Goal: Information Seeking & Learning: Learn about a topic

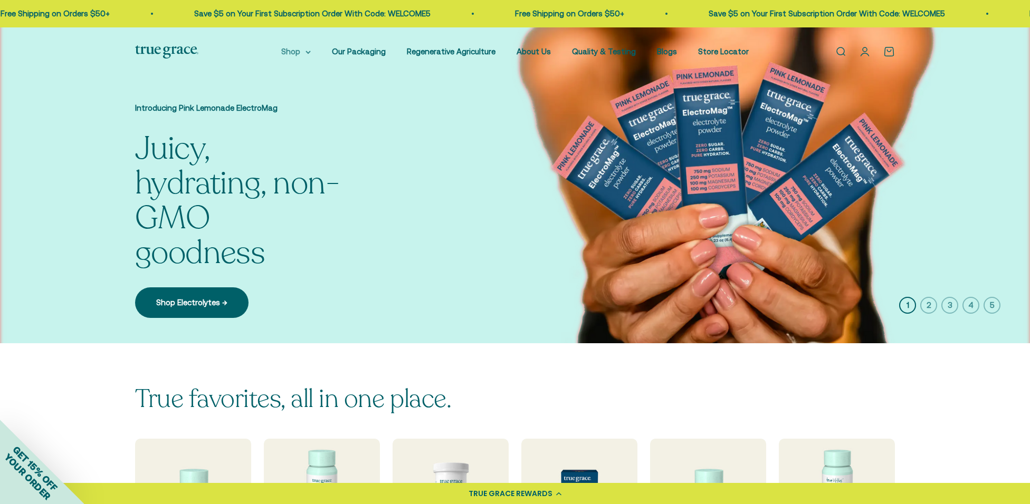
click at [310, 52] on icon at bounding box center [308, 52] width 4 height 2
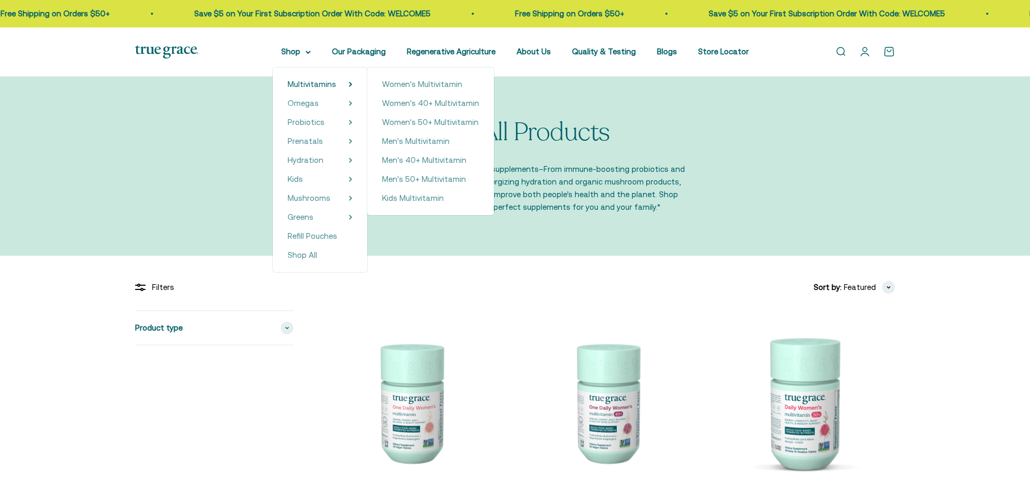
click at [324, 83] on span "Multivitamins" at bounding box center [311, 84] width 49 height 9
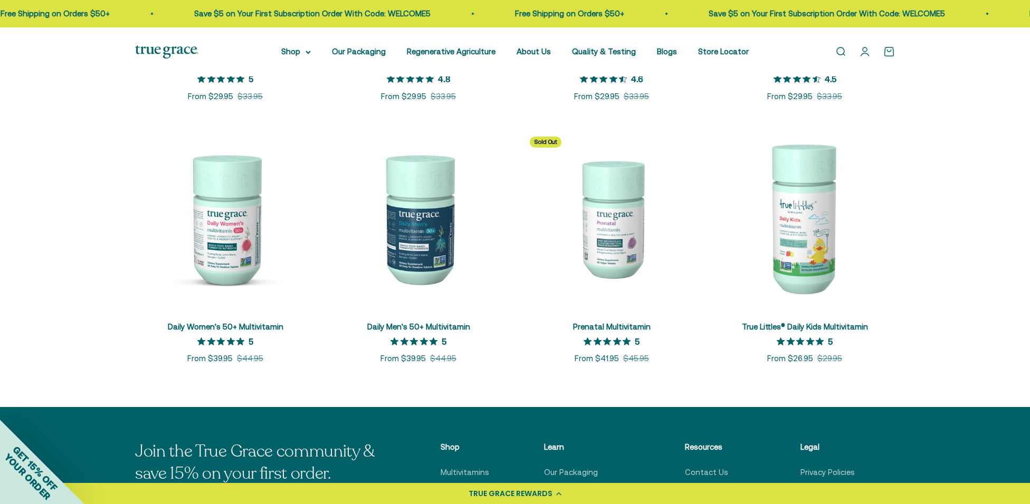
scroll to position [595, 0]
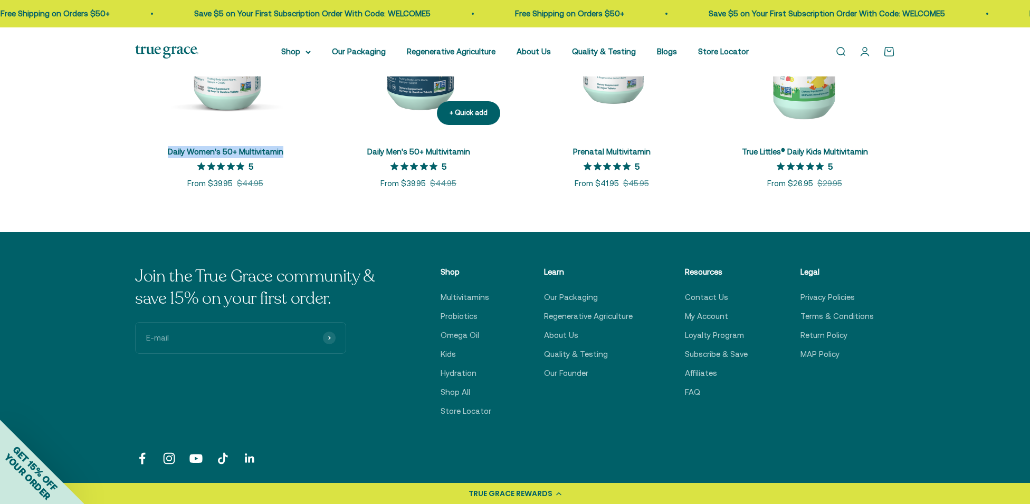
click at [457, 152] on link "Daily Men's 50+ Multivitamin" at bounding box center [418, 151] width 103 height 9
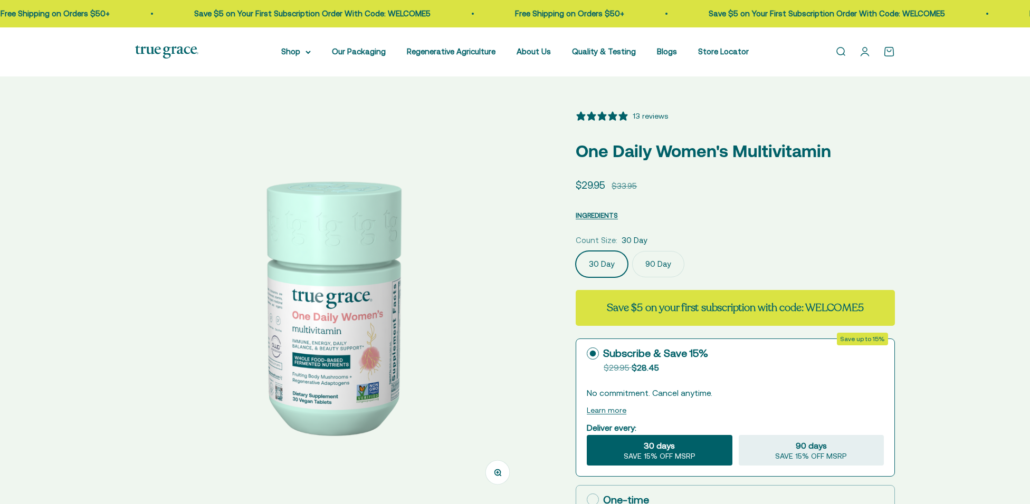
select select "3"
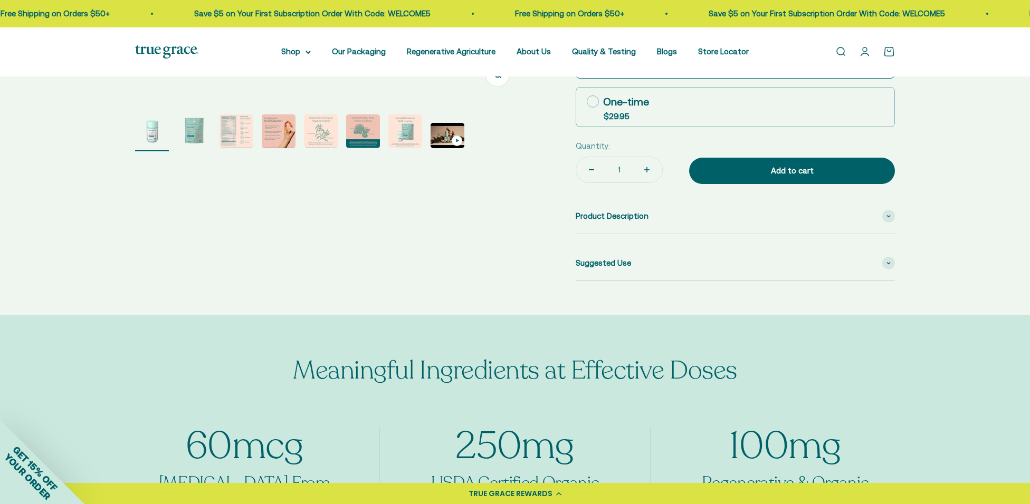
scroll to position [399, 0]
click at [888, 214] on icon at bounding box center [888, 215] width 4 height 3
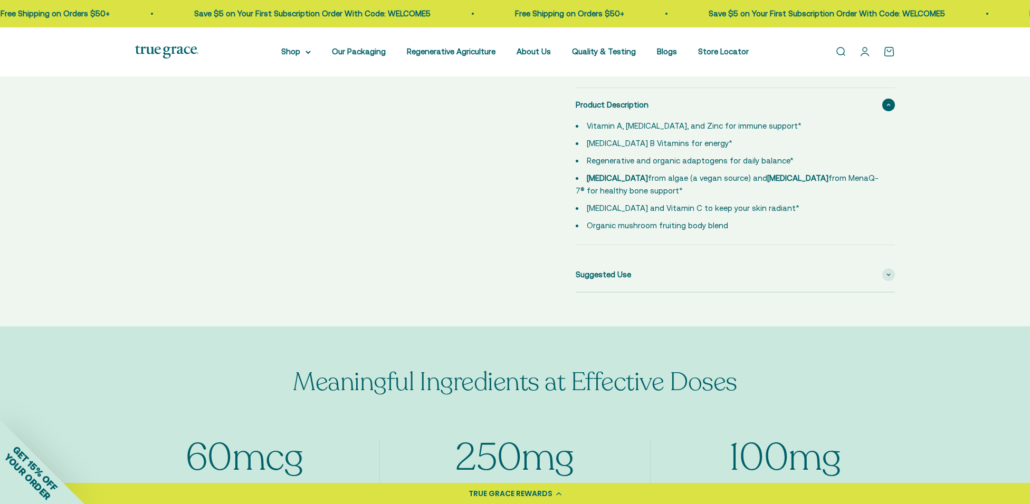
scroll to position [288, 0]
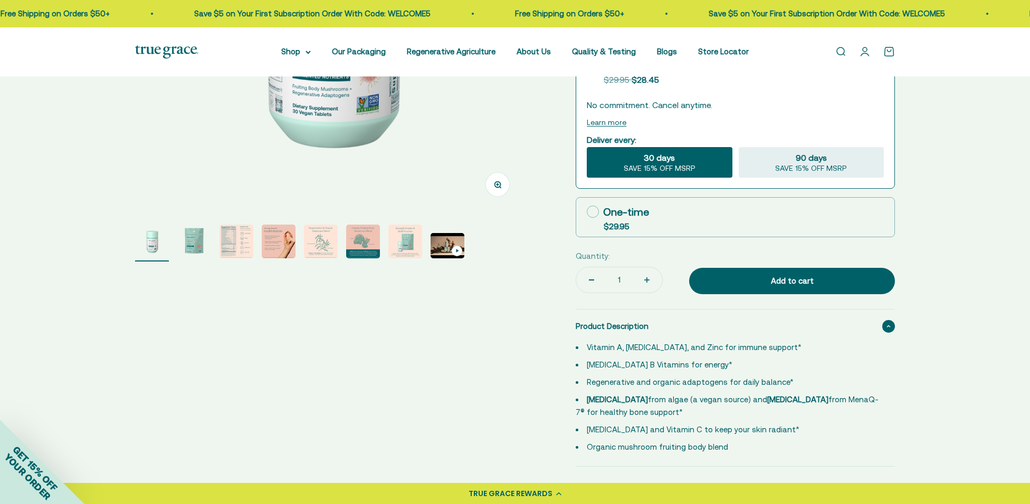
click at [236, 251] on img "Go to item 3" at bounding box center [236, 242] width 34 height 34
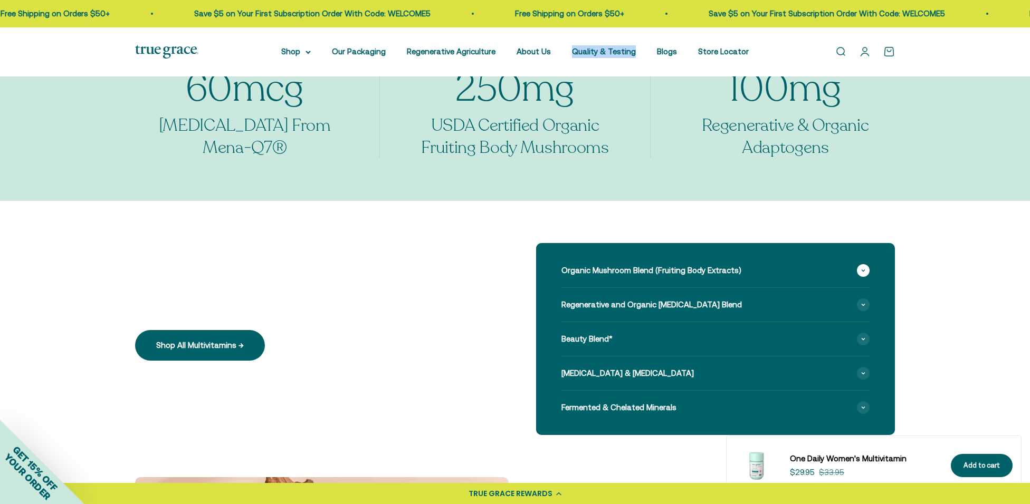
scroll to position [879, 0]
click at [861, 270] on icon at bounding box center [862, 271] width 3 height 2
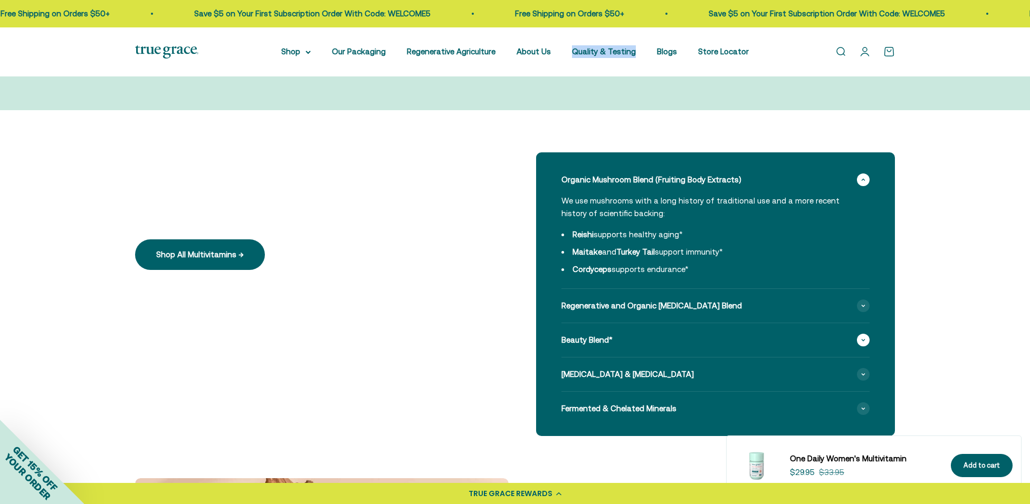
scroll to position [971, 0]
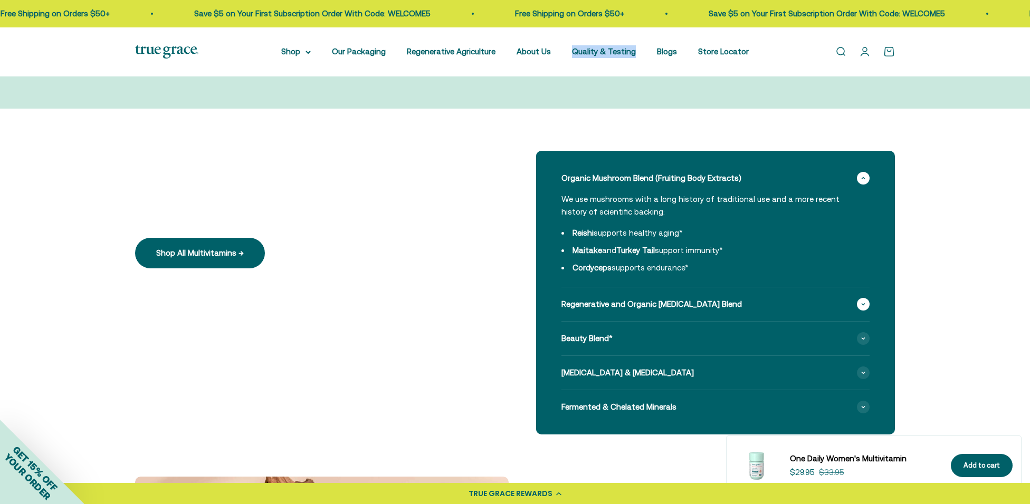
click at [865, 305] on span at bounding box center [863, 304] width 13 height 13
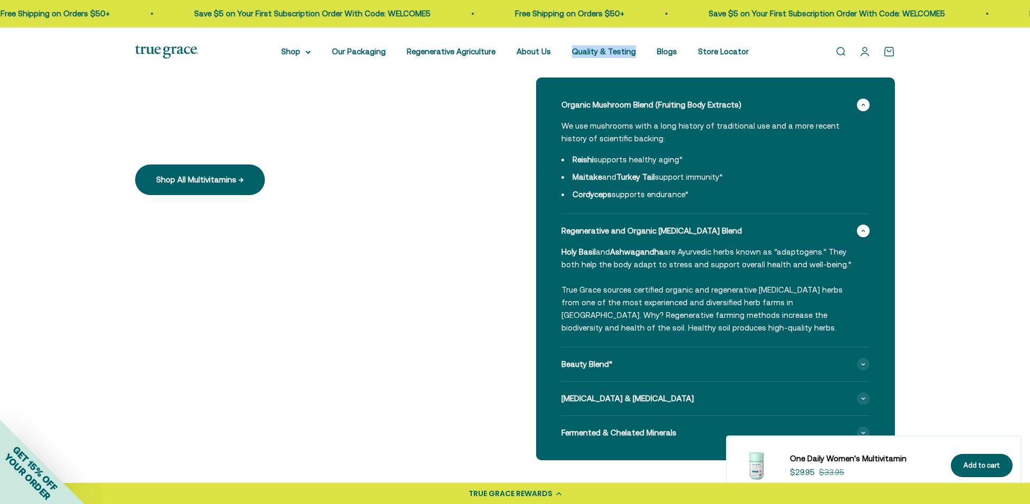
scroll to position [1061, 0]
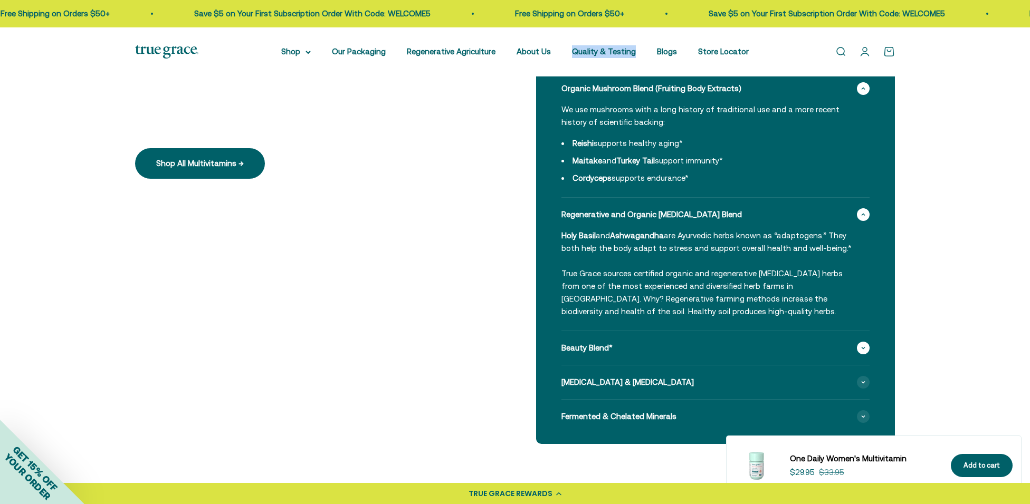
click at [861, 345] on span at bounding box center [863, 348] width 13 height 13
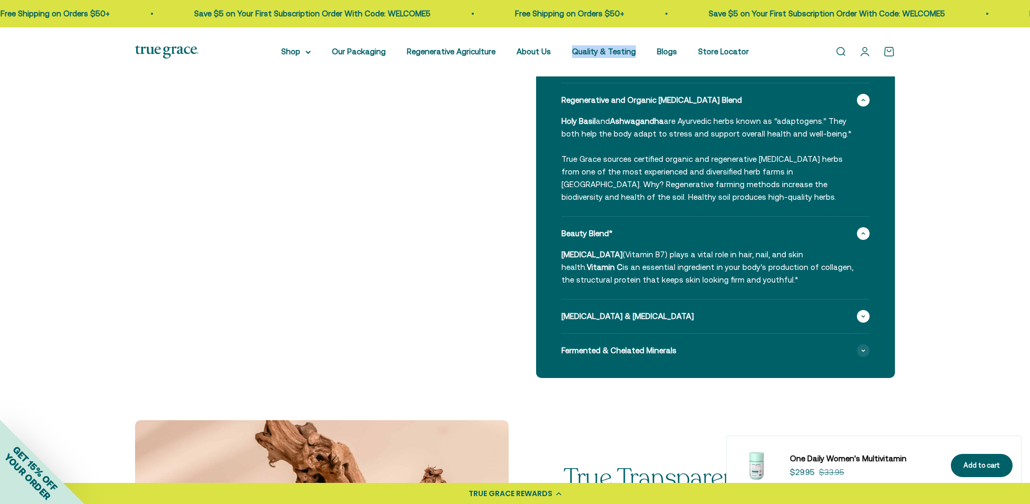
scroll to position [1194, 0]
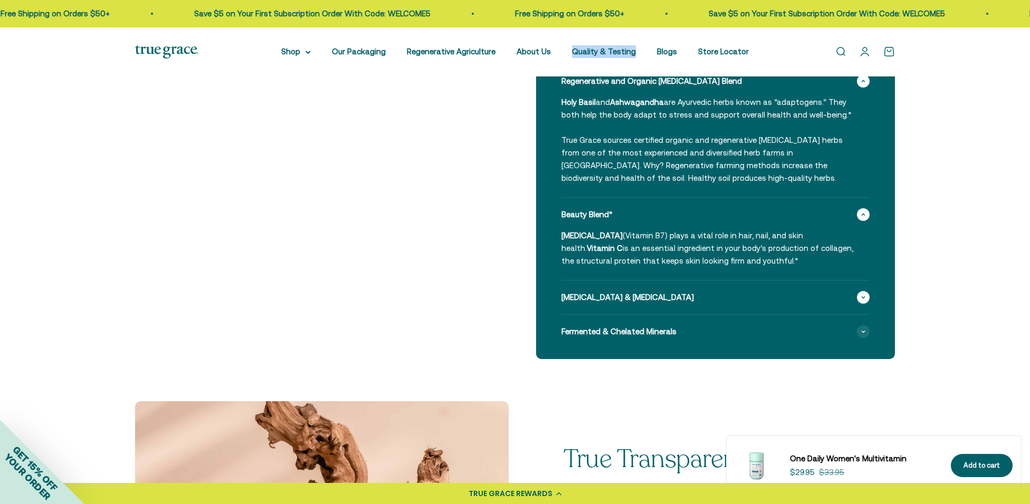
click at [861, 298] on icon at bounding box center [863, 297] width 4 height 3
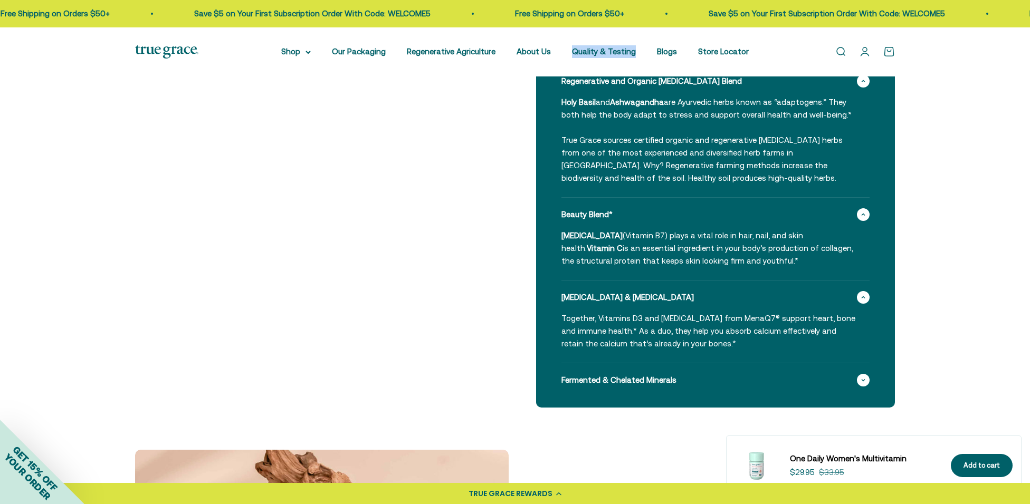
click at [864, 379] on icon at bounding box center [863, 380] width 4 height 3
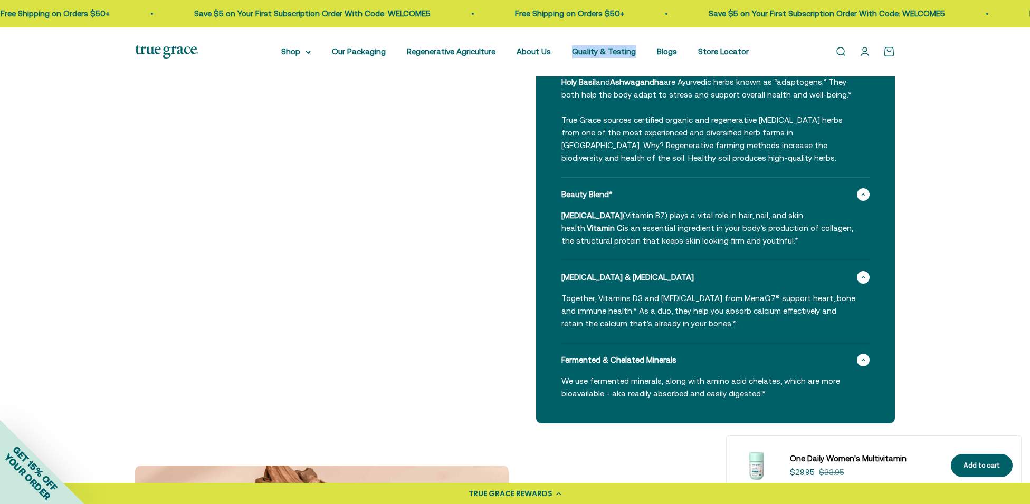
scroll to position [1239, 0]
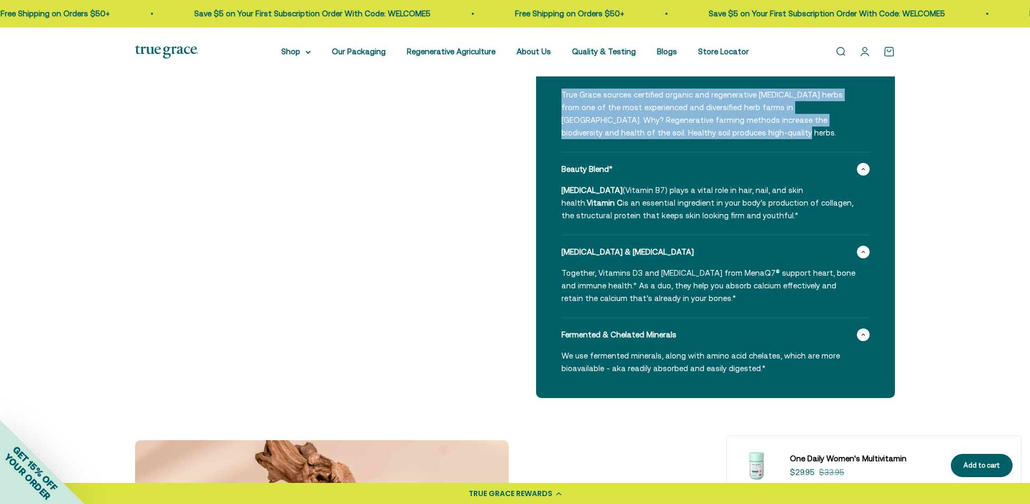
drag, startPoint x: 562, startPoint y: 93, endPoint x: 725, endPoint y: 142, distance: 169.7
click at [725, 142] on details "Regenerative and Organic Adaptogen Blend Holy Basil and Ashwagandha are Ayurved…" at bounding box center [715, 85] width 308 height 133
copy p "True Grace sources certified organic and regenerative [MEDICAL_DATA] herbs from…"
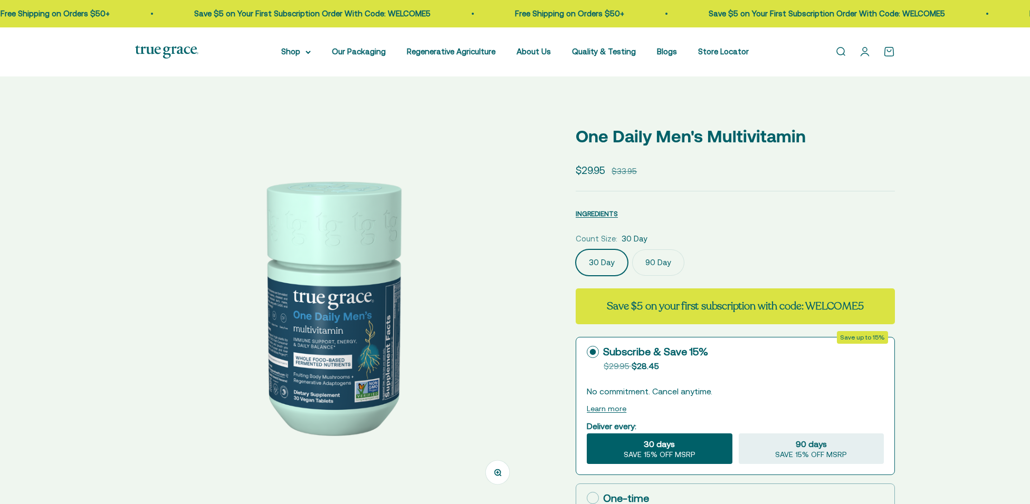
select select "3"
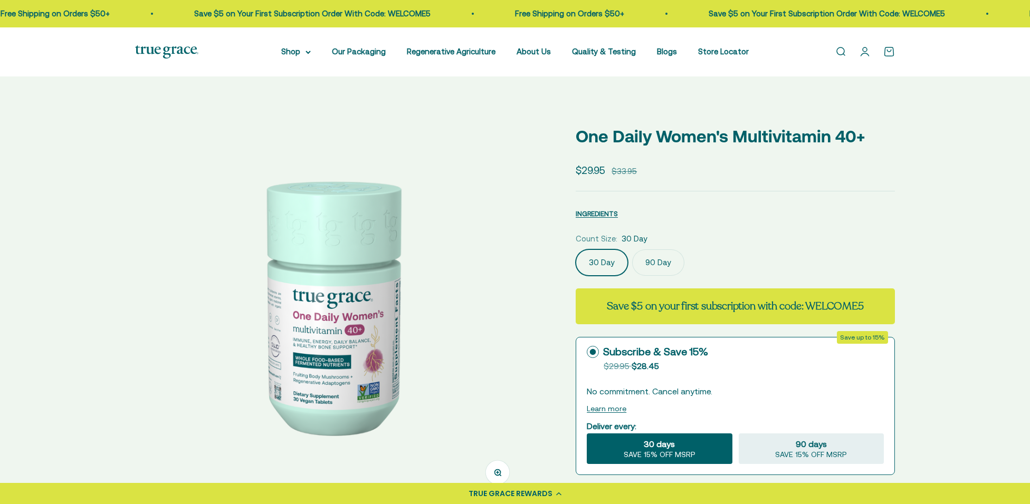
select select "3"
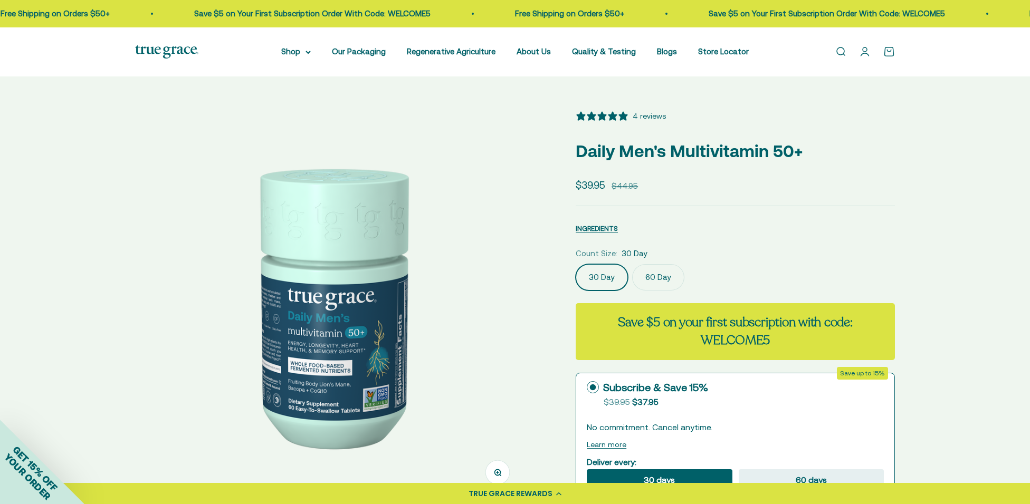
select select "3"
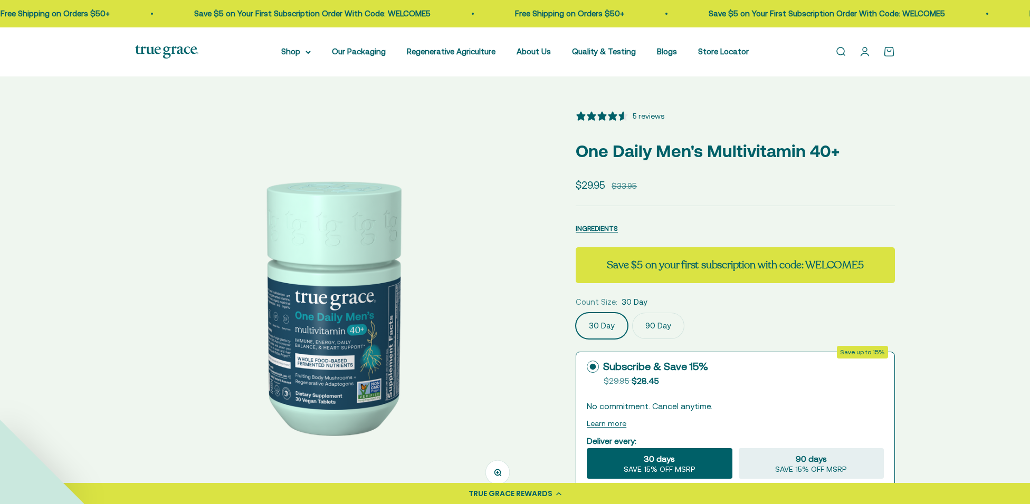
select select "3"
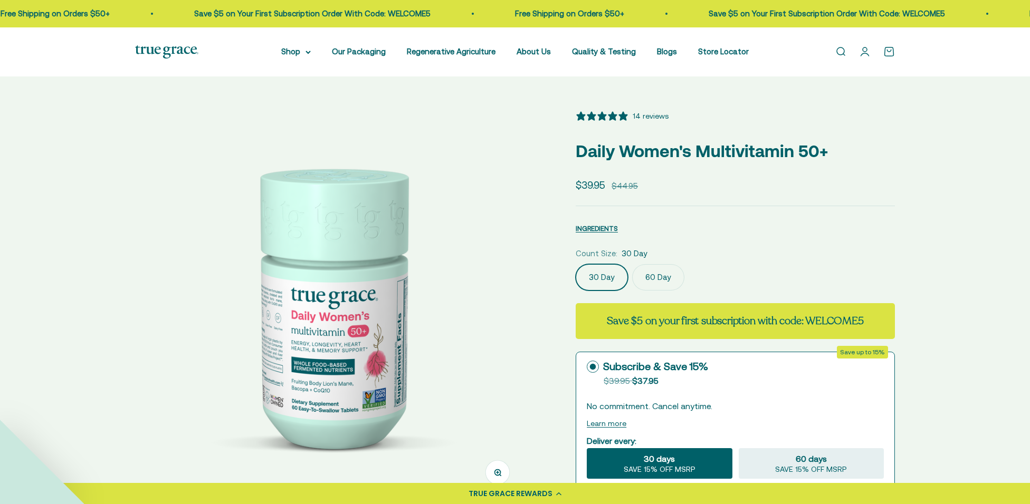
select select "3"
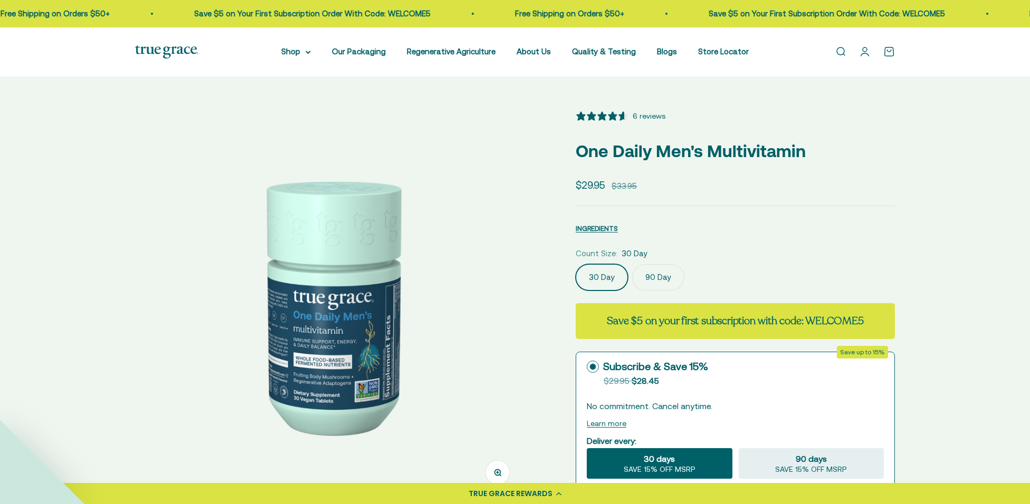
select select "3"
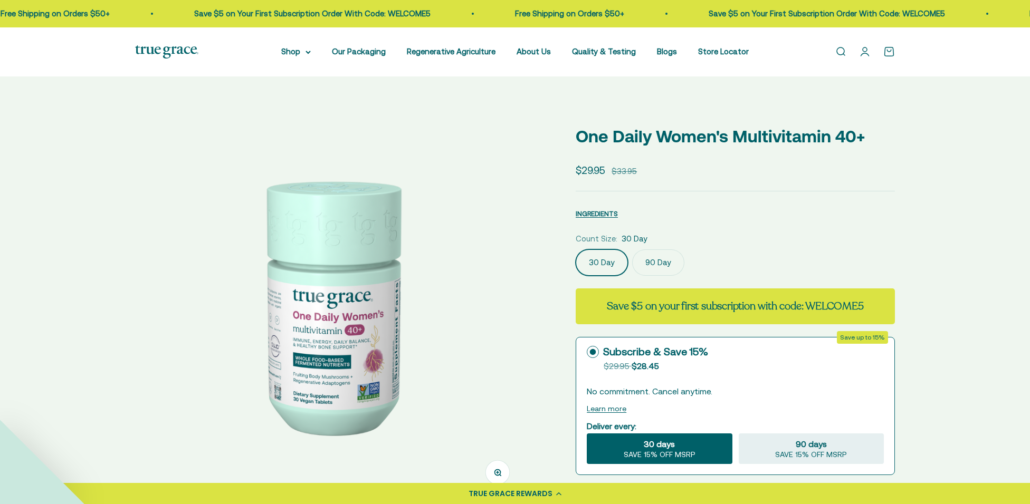
select select "3"
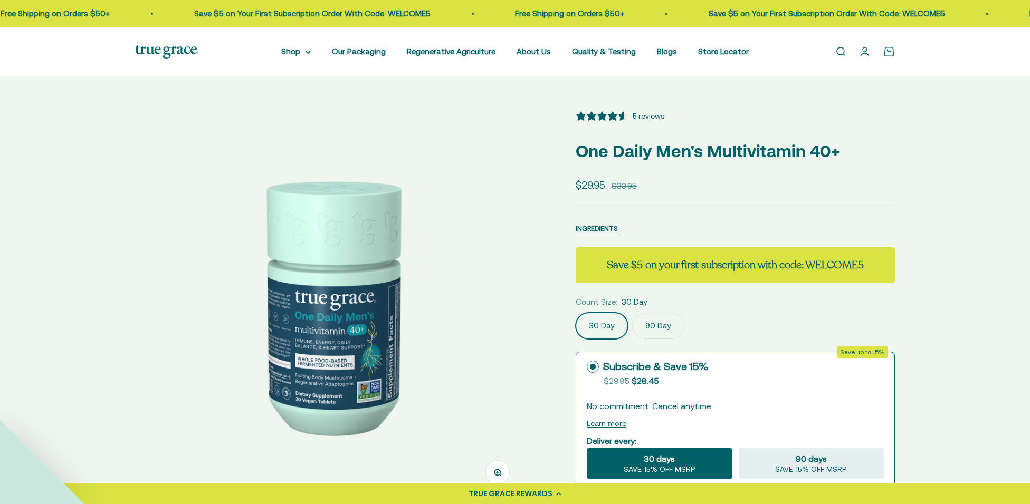
select select "3"
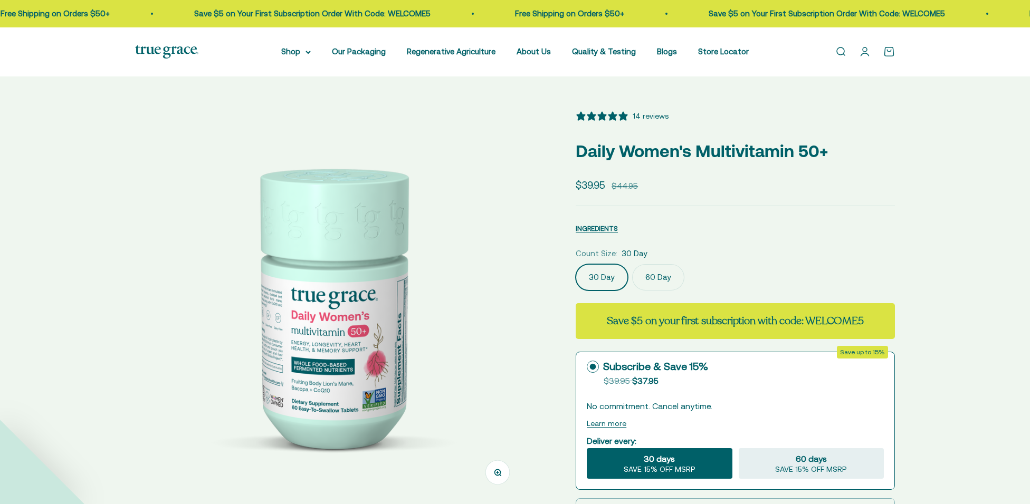
select select "3"
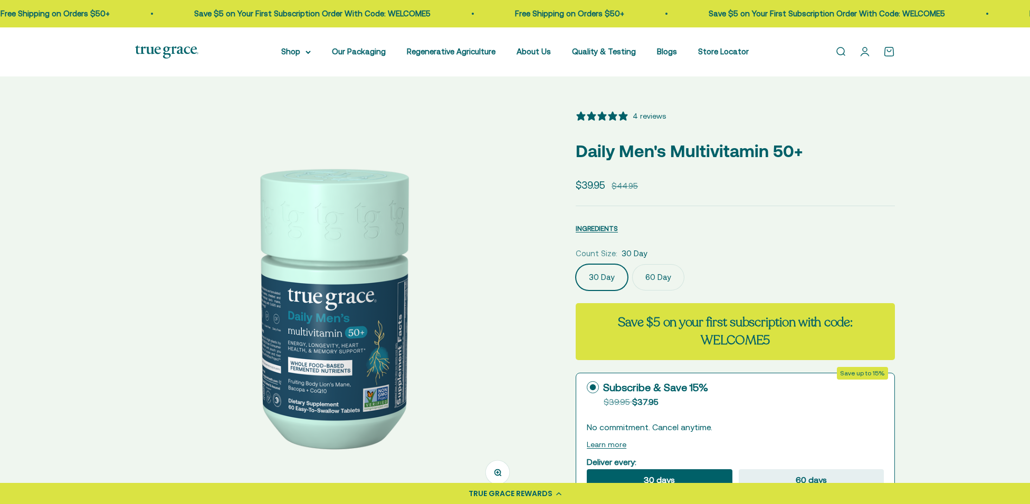
select select "3"
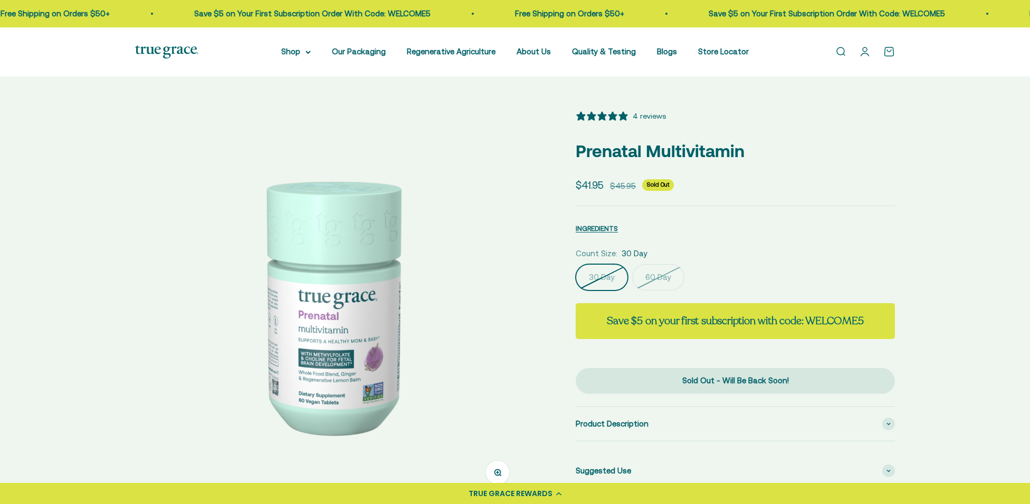
select select "3"
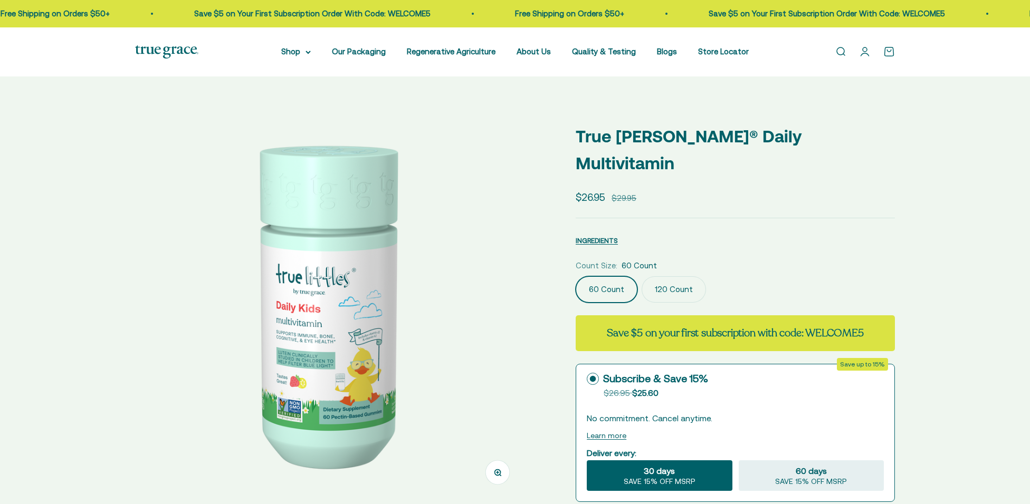
select select "3"
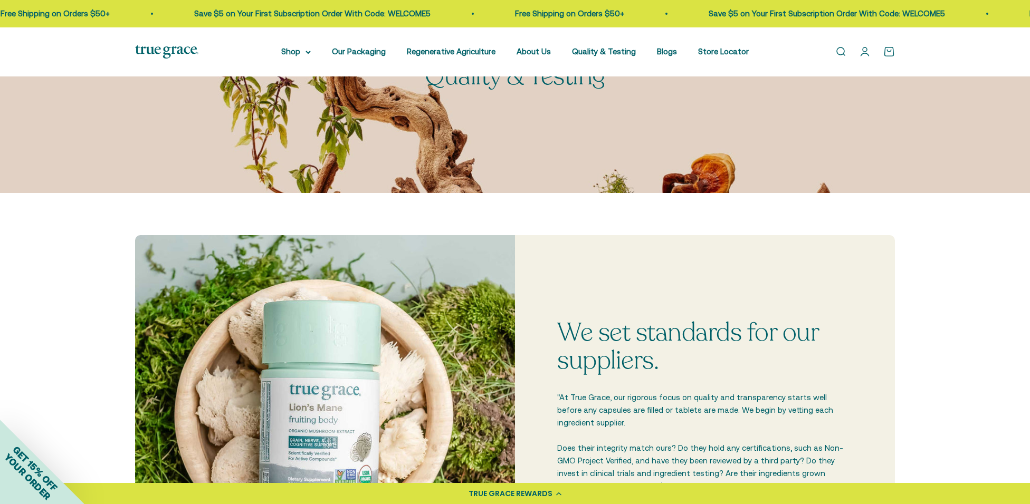
scroll to position [113, 0]
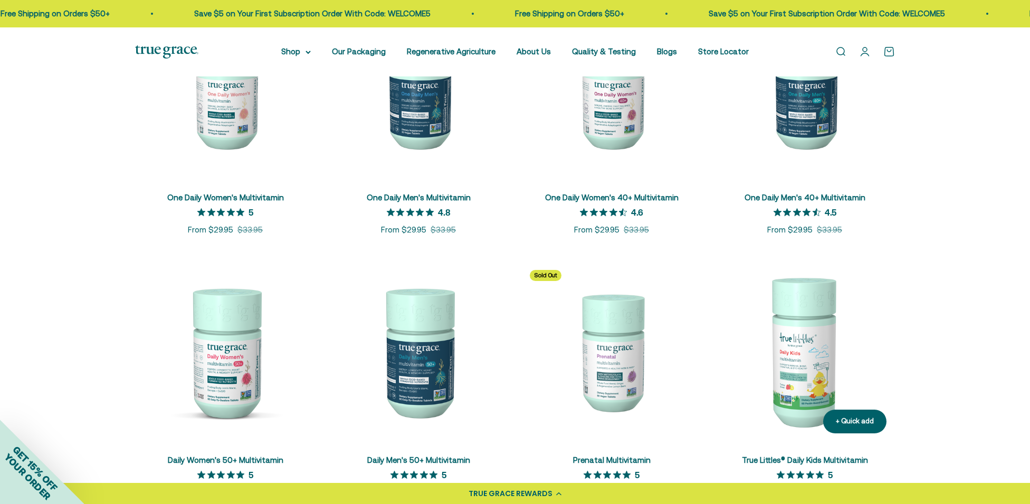
scroll to position [308, 0]
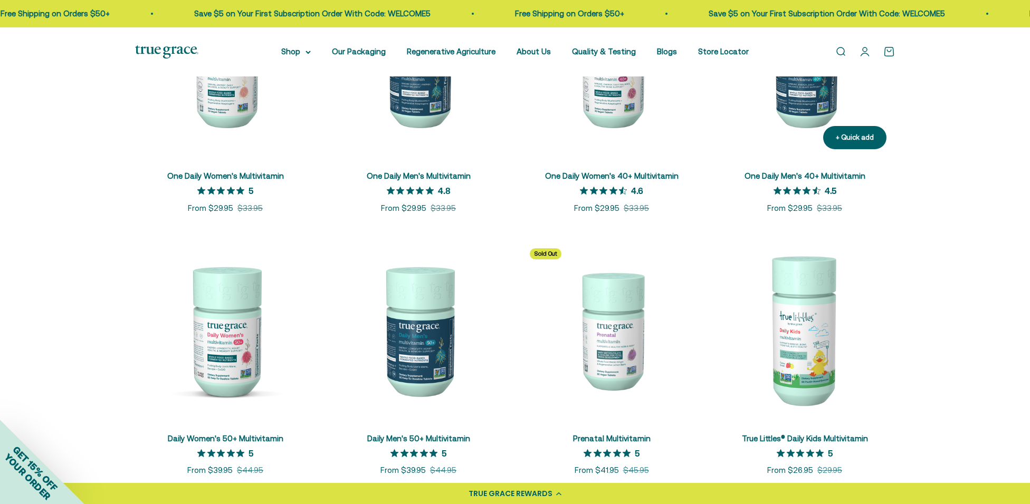
click at [820, 175] on link "One Daily Men's 40+ Multivitamin" at bounding box center [804, 175] width 121 height 9
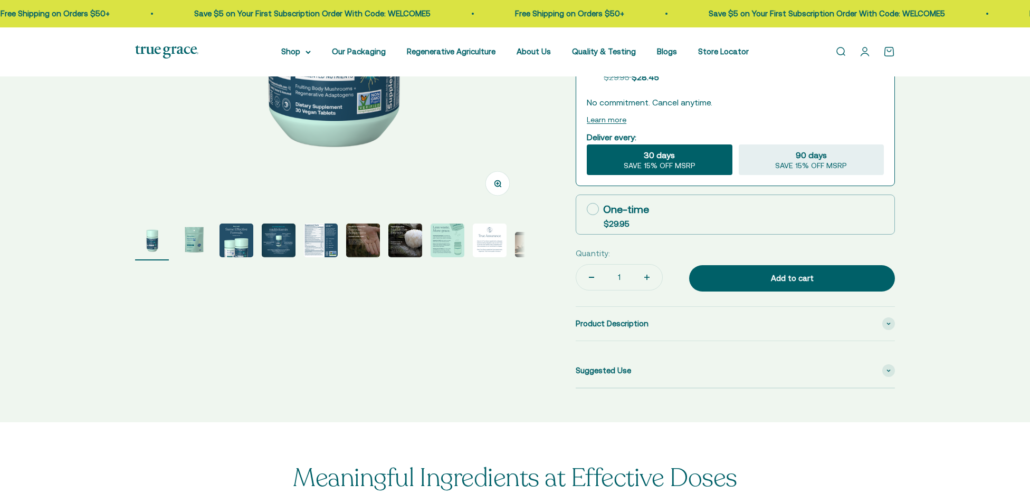
select select "3"
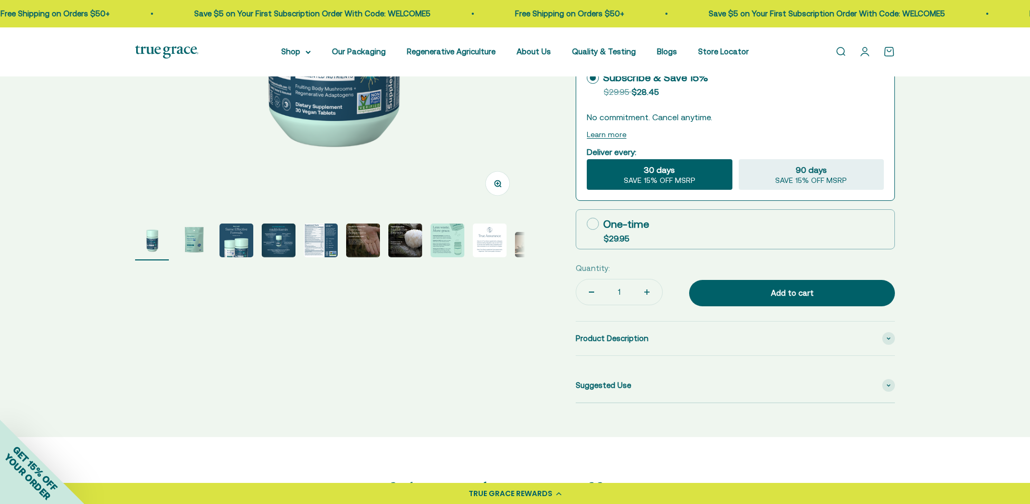
click at [318, 244] on img "Go to item 5" at bounding box center [321, 241] width 34 height 34
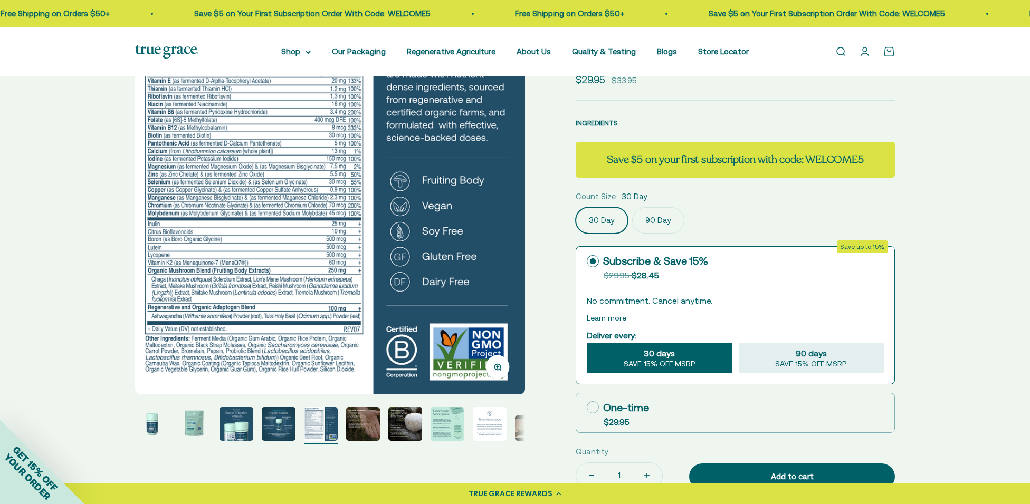
scroll to position [103, 0]
